Goal: Browse casually: Explore the website without a specific task or goal

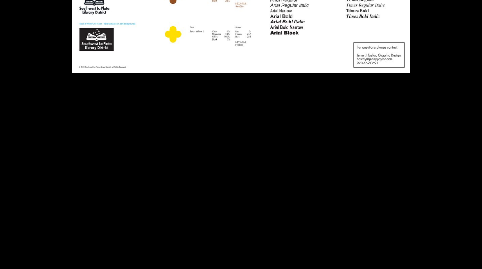
scroll to position [3138, 0]
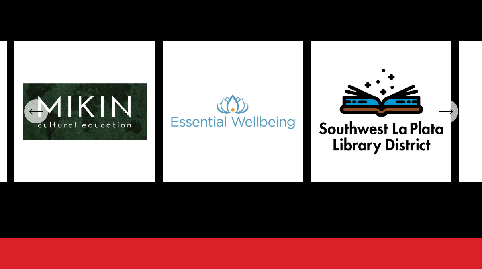
click at [36, 119] on icon "\a \a Previous\a \a \a" at bounding box center [36, 111] width 14 height 14
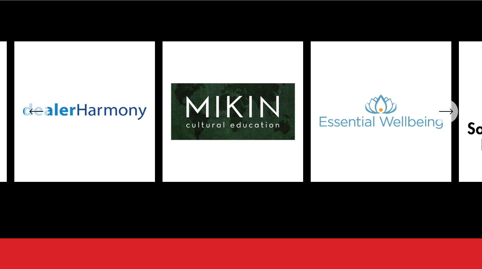
click at [37, 119] on icon "\a \a Previous\a \a \a" at bounding box center [36, 111] width 14 height 14
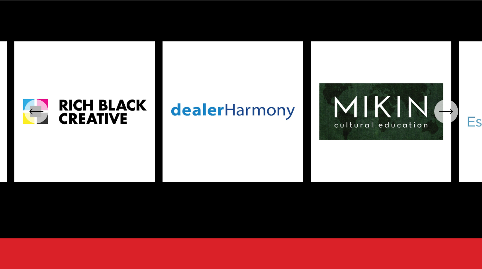
click at [37, 119] on icon "\a \a Previous\a \a \a" at bounding box center [36, 111] width 14 height 14
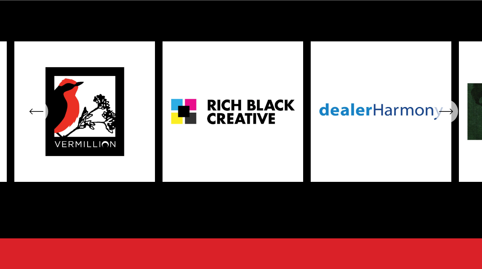
click at [37, 119] on icon "\a \a Previous\a \a \a" at bounding box center [36, 111] width 14 height 14
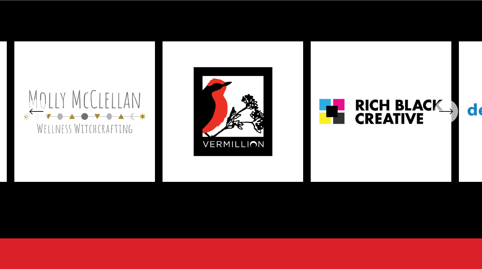
click at [37, 119] on icon "\a \a Previous\a \a \a" at bounding box center [36, 111] width 14 height 14
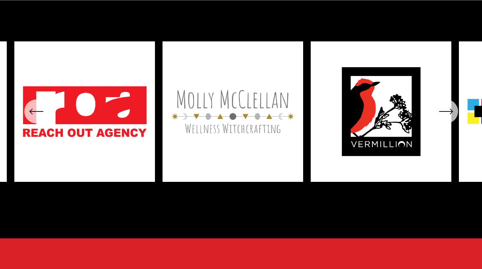
click at [37, 119] on icon "\a \a Previous\a \a \a" at bounding box center [36, 111] width 14 height 14
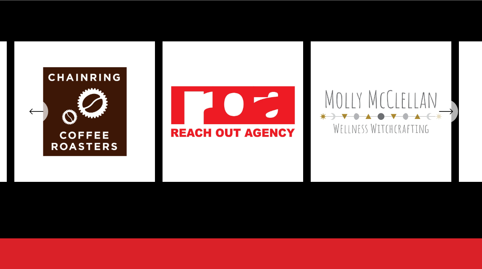
click at [37, 119] on icon "\a \a Previous\a \a \a" at bounding box center [36, 111] width 14 height 14
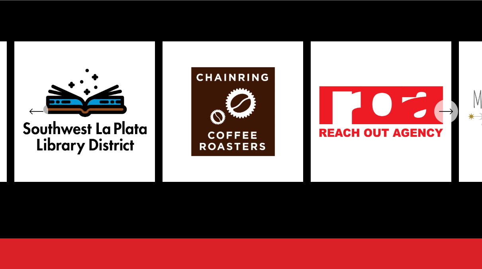
click at [37, 119] on icon "\a \a Previous\a \a \a" at bounding box center [36, 111] width 14 height 14
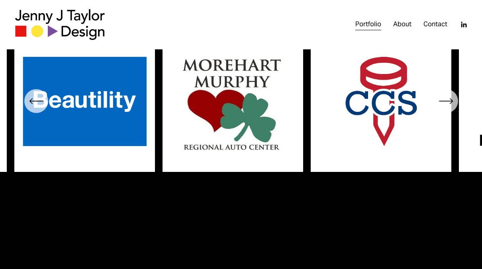
scroll to position [2902, 0]
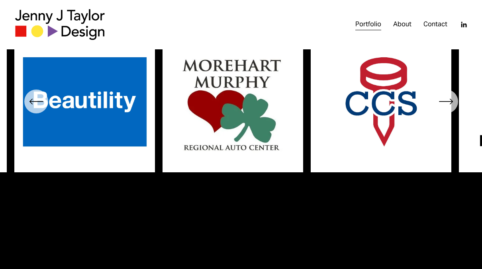
click at [37, 109] on icon "\a \a Previous\a \a \a" at bounding box center [36, 101] width 14 height 14
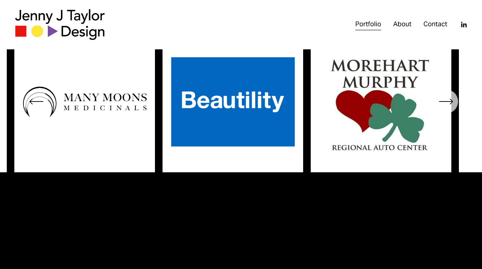
click at [37, 109] on icon "\a \a Previous\a \a \a" at bounding box center [36, 101] width 14 height 14
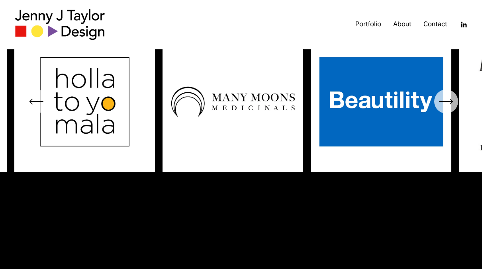
click at [37, 109] on icon "\a \a Previous\a \a \a" at bounding box center [36, 101] width 14 height 14
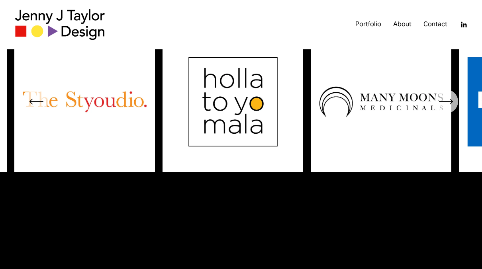
click at [37, 109] on icon "\a \a Previous\a \a \a" at bounding box center [36, 101] width 14 height 14
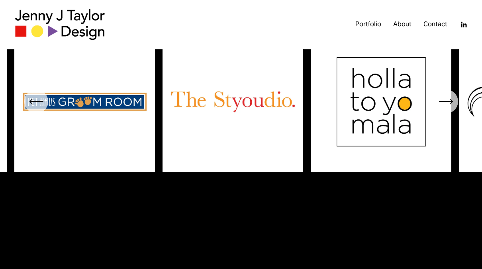
click at [37, 109] on icon "\a \a Previous\a \a \a" at bounding box center [36, 101] width 14 height 14
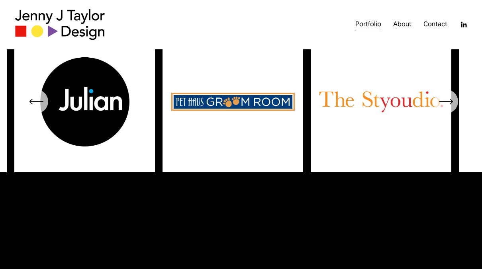
click at [37, 109] on icon "\a \a Previous\a \a \a" at bounding box center [36, 101] width 14 height 14
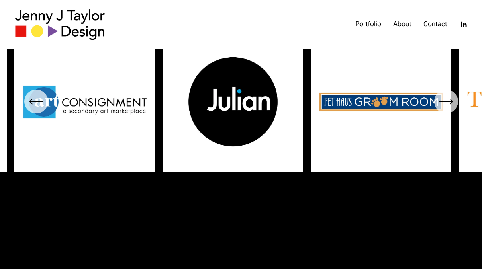
click at [37, 109] on icon "\a \a Previous\a \a \a" at bounding box center [36, 101] width 14 height 14
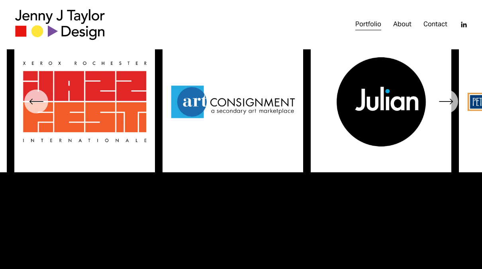
click at [37, 109] on icon "\a \a Previous\a \a \a" at bounding box center [36, 101] width 14 height 14
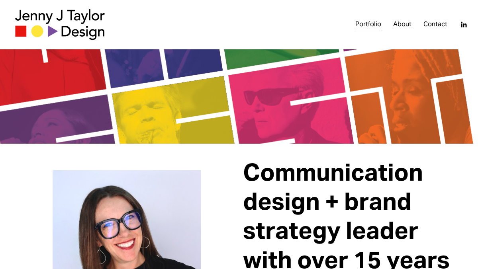
scroll to position [0, 0]
